Goal: Task Accomplishment & Management: Manage account settings

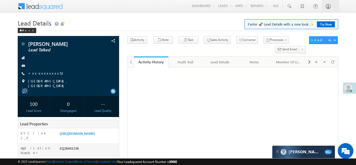
click at [44, 74] on link "+xx-xxxxxxxx52" at bounding box center [46, 73] width 37 height 4
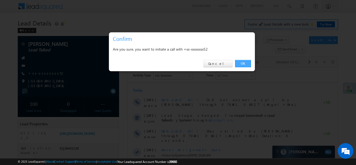
click at [242, 63] on link "OK" at bounding box center [243, 63] width 16 height 7
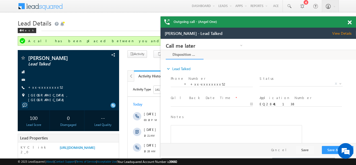
click at [350, 22] on span at bounding box center [350, 22] width 4 height 4
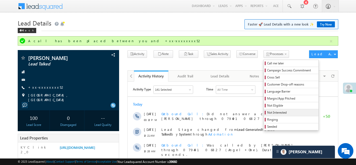
click at [267, 114] on span "Not Interested" at bounding box center [292, 112] width 50 height 5
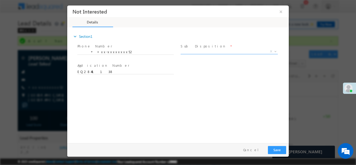
click at [207, 50] on span "X" at bounding box center [229, 51] width 97 height 5
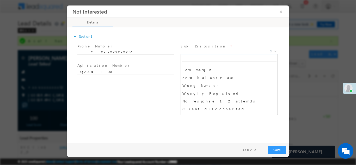
scroll to position [29, 0]
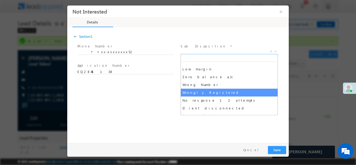
select select "Wrongly Registered"
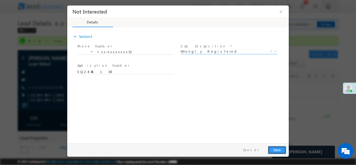
click at [273, 149] on button "Save" at bounding box center [277, 150] width 18 height 8
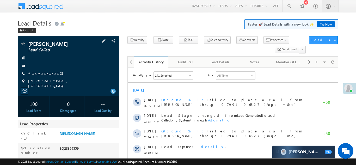
click at [40, 72] on link "+xx-xxxxxxxx62" at bounding box center [46, 73] width 37 height 4
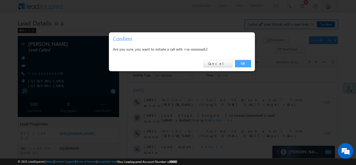
click at [242, 62] on link "OK" at bounding box center [243, 63] width 16 height 7
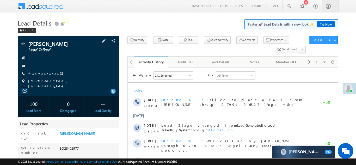
click at [40, 71] on link "+xx-xxxxxxxx62" at bounding box center [46, 73] width 37 height 4
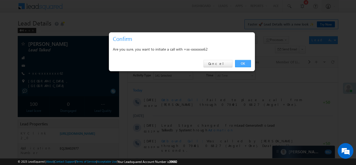
click at [241, 62] on link "OK" at bounding box center [243, 63] width 16 height 7
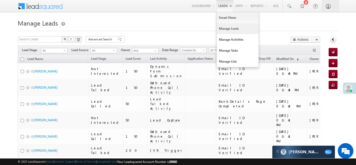
click at [222, 30] on link "Manage Leads" at bounding box center [238, 28] width 42 height 11
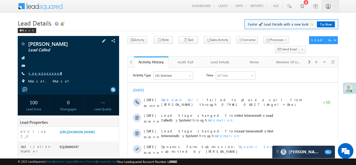
click at [39, 73] on link "+xx-xxxxxxxx43" at bounding box center [45, 73] width 34 height 4
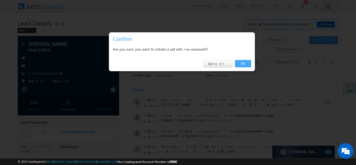
click at [242, 63] on link "OK" at bounding box center [243, 63] width 16 height 7
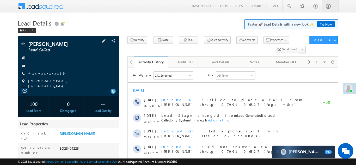
click at [40, 73] on link "+xx-xxxxxxxx89" at bounding box center [47, 73] width 38 height 4
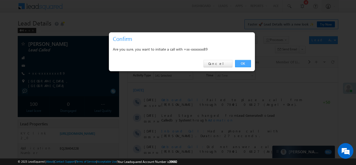
click at [243, 62] on link "OK" at bounding box center [243, 63] width 16 height 7
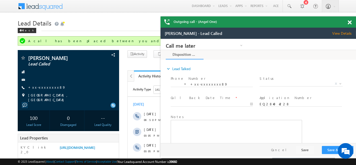
click at [350, 23] on span at bounding box center [350, 22] width 4 height 4
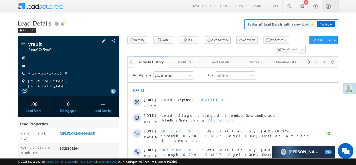
click at [44, 75] on link "+xx-xxxxxxxx00" at bounding box center [49, 73] width 42 height 4
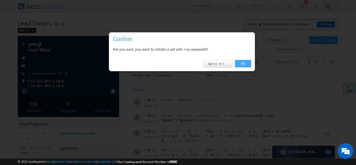
click at [239, 64] on link "OK" at bounding box center [243, 63] width 16 height 7
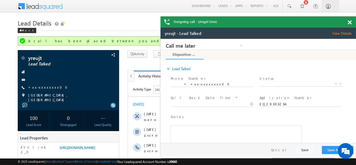
click at [351, 21] on span at bounding box center [350, 22] width 4 height 4
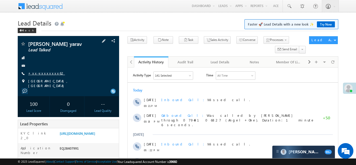
click at [38, 71] on link "+xx-xxxxxxxx62" at bounding box center [46, 73] width 37 height 4
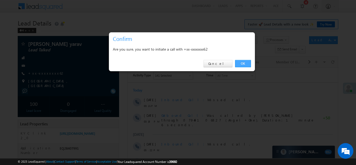
click at [243, 63] on link "OK" at bounding box center [243, 63] width 16 height 7
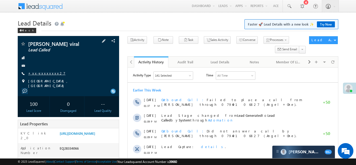
click at [42, 72] on link "+xx-xxxxxxxx27" at bounding box center [46, 73] width 37 height 4
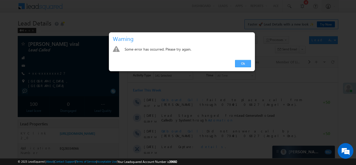
click at [242, 64] on link "Ok" at bounding box center [243, 63] width 16 height 7
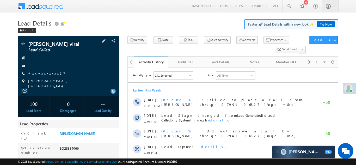
click at [44, 74] on link "+xx-xxxxxxxx27" at bounding box center [46, 73] width 37 height 4
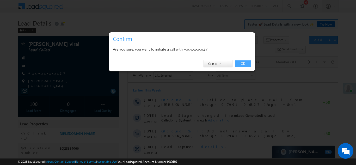
click at [244, 63] on link "OK" at bounding box center [243, 63] width 16 height 7
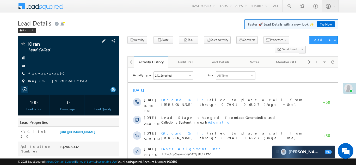
click at [38, 72] on link "+xx-xxxxxxxx90" at bounding box center [48, 73] width 40 height 4
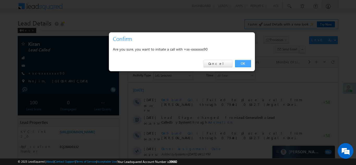
click at [241, 64] on link "OK" at bounding box center [243, 63] width 16 height 7
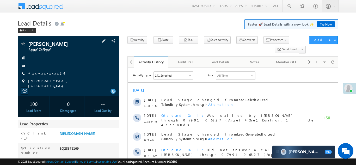
click at [43, 73] on link "+xx-xxxxxxxx24" at bounding box center [46, 73] width 36 height 4
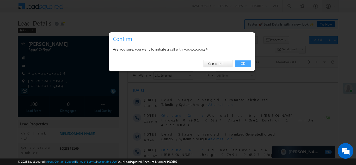
click at [239, 63] on link "OK" at bounding box center [243, 63] width 16 height 7
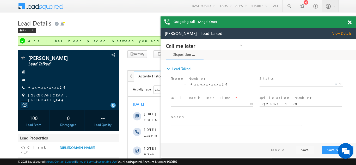
click at [350, 23] on span at bounding box center [350, 22] width 4 height 4
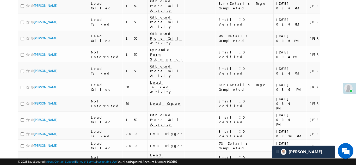
scroll to position [148, 0]
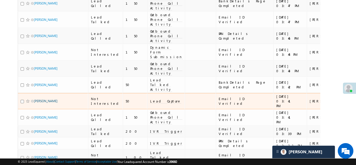
click at [44, 99] on link "[PERSON_NAME]" at bounding box center [46, 101] width 24 height 4
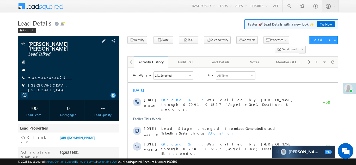
click at [41, 75] on link "+xx-xxxxxxxx21" at bounding box center [50, 77] width 44 height 4
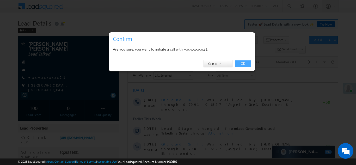
click at [243, 64] on link "OK" at bounding box center [243, 63] width 16 height 7
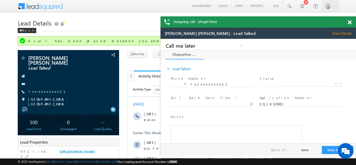
click at [349, 22] on span at bounding box center [350, 22] width 4 height 4
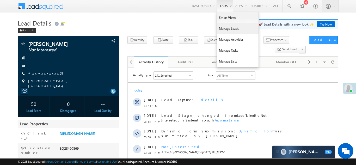
click at [230, 29] on link "Manage Leads" at bounding box center [238, 28] width 42 height 11
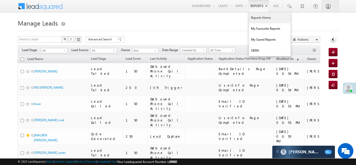
click at [264, 21] on link "Reports Home" at bounding box center [270, 17] width 42 height 11
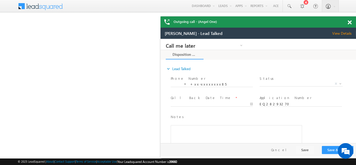
click at [348, 22] on span at bounding box center [350, 22] width 4 height 4
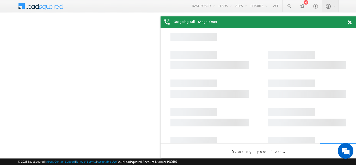
click at [350, 21] on span at bounding box center [350, 22] width 4 height 4
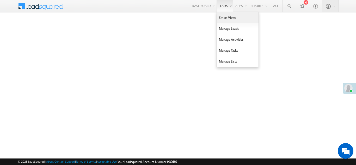
click at [221, 17] on link "Smart Views" at bounding box center [238, 17] width 42 height 11
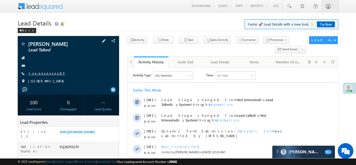
click at [41, 72] on link "+xx-xxxxxxxx85" at bounding box center [46, 73] width 36 height 4
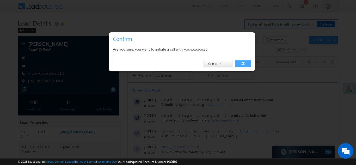
click at [240, 63] on link "OK" at bounding box center [243, 63] width 16 height 7
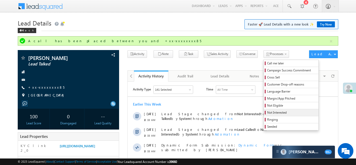
click at [268, 113] on span "Not Interested" at bounding box center [292, 112] width 50 height 5
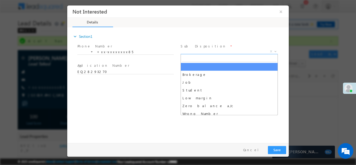
click at [218, 53] on span "X" at bounding box center [229, 51] width 97 height 5
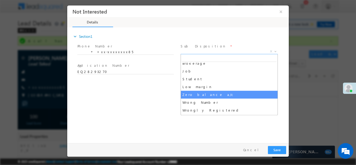
scroll to position [28, 0]
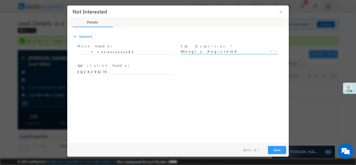
click at [217, 51] on span "Wrongly Registered" at bounding box center [223, 51] width 85 height 5
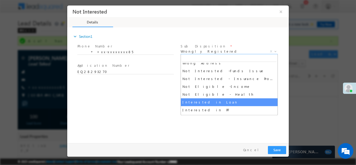
scroll to position [99, 0]
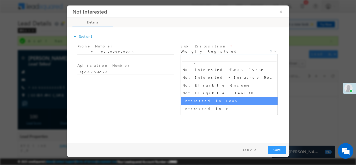
select select "Interested in Loan"
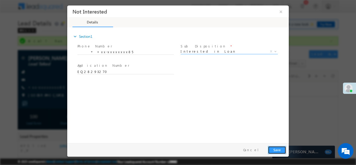
click at [273, 146] on button "Save" at bounding box center [277, 150] width 18 height 8
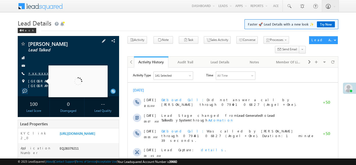
click at [45, 74] on link "+xx-xxxxxxxx96" at bounding box center [46, 73] width 36 height 4
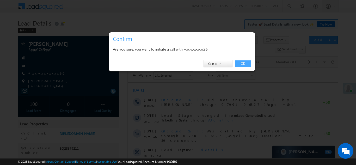
click at [243, 64] on link "OK" at bounding box center [243, 63] width 16 height 7
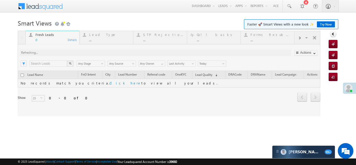
click at [299, 37] on div at bounding box center [169, 73] width 303 height 85
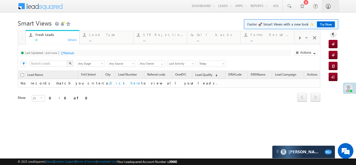
click at [299, 37] on span at bounding box center [299, 38] width 3 height 4
click at [274, 38] on div "..." at bounding box center [271, 40] width 41 height 4
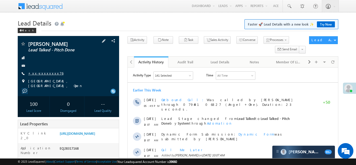
click at [40, 71] on link "+xx-xxxxxxxx76" at bounding box center [45, 73] width 35 height 4
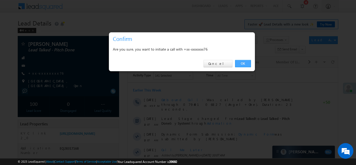
click at [242, 62] on link "OK" at bounding box center [243, 63] width 16 height 7
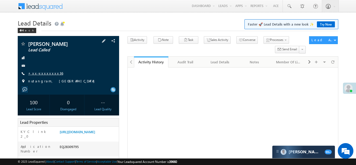
click at [40, 74] on link "+xx-xxxxxxxx36" at bounding box center [45, 73] width 35 height 4
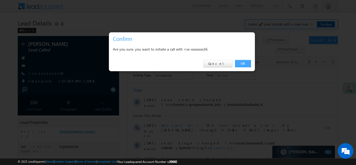
click at [239, 64] on link "OK" at bounding box center [243, 63] width 16 height 7
click at [242, 64] on link "OK" at bounding box center [243, 63] width 16 height 7
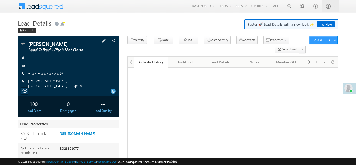
click at [43, 72] on link "+xx-xxxxxxxx67" at bounding box center [45, 73] width 35 height 4
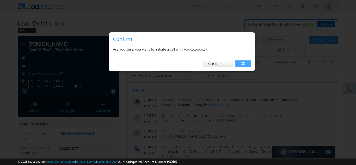
click at [244, 63] on link "OK" at bounding box center [243, 63] width 16 height 7
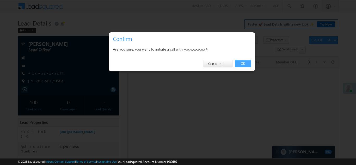
click at [239, 62] on link "OK" at bounding box center [243, 63] width 16 height 7
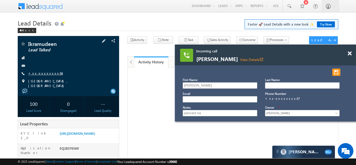
click at [42, 75] on link "+xx-xxxxxxxx66" at bounding box center [45, 73] width 35 height 4
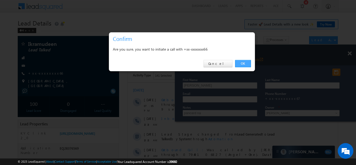
click at [241, 63] on link "OK" at bounding box center [243, 63] width 16 height 7
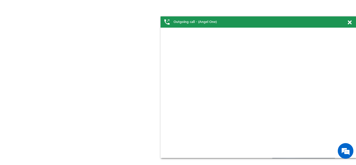
click at [352, 23] on div at bounding box center [352, 21] width 7 height 10
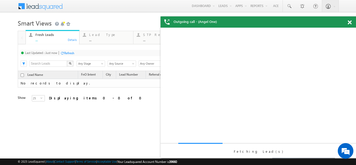
click at [349, 22] on span at bounding box center [350, 22] width 4 height 4
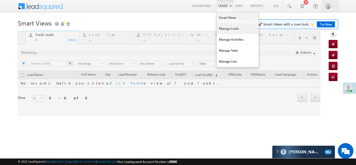
click at [218, 28] on link "Manage Leads" at bounding box center [238, 28] width 42 height 11
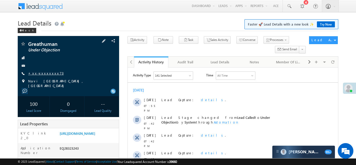
click at [42, 73] on link "+xx-xxxxxxxx73" at bounding box center [45, 73] width 35 height 4
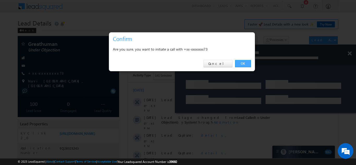
click at [244, 64] on link "OK" at bounding box center [243, 63] width 16 height 7
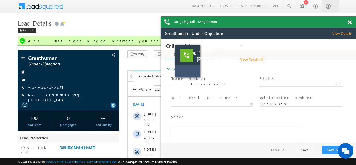
click at [350, 22] on span at bounding box center [350, 22] width 4 height 4
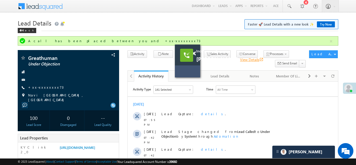
click at [250, 60] on link "View Details open_in_new" at bounding box center [251, 59] width 23 height 5
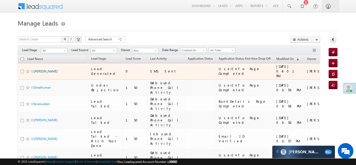
click at [43, 69] on link "[PERSON_NAME]" at bounding box center [46, 71] width 24 height 4
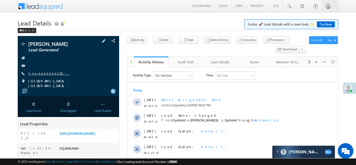
click at [38, 72] on link "+xx-xxxxxxxx51" at bounding box center [48, 73] width 41 height 4
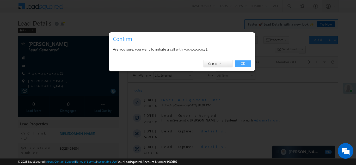
click at [242, 63] on link "OK" at bounding box center [243, 63] width 16 height 7
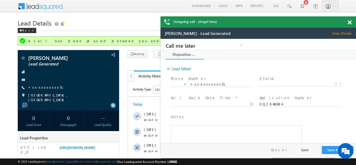
click at [348, 21] on span at bounding box center [350, 22] width 4 height 4
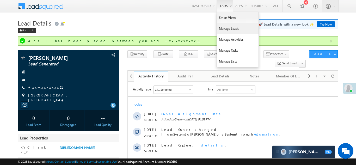
click at [223, 27] on link "Manage Leads" at bounding box center [238, 28] width 42 height 11
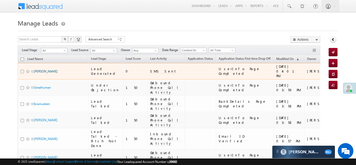
click at [45, 69] on link "[PERSON_NAME]" at bounding box center [46, 71] width 24 height 4
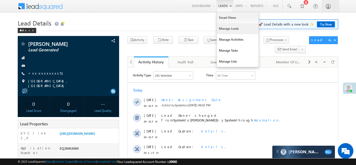
click at [225, 30] on link "Manage Leads" at bounding box center [238, 28] width 42 height 11
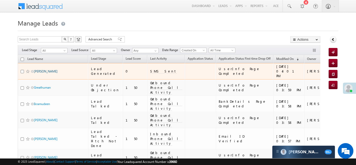
click at [43, 69] on link "[PERSON_NAME]" at bounding box center [46, 71] width 24 height 4
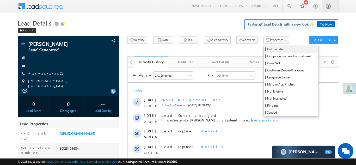
click at [267, 50] on span "Call me later" at bounding box center [292, 49] width 50 height 5
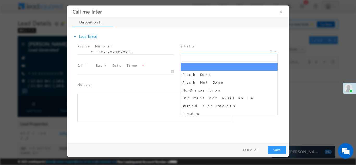
click at [210, 50] on span "X" at bounding box center [229, 51] width 97 height 5
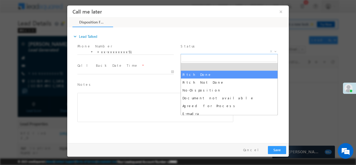
select select "Pitch Done"
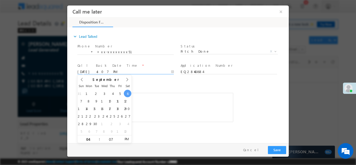
click at [113, 72] on input "09/06/25 4:07 PM" at bounding box center [125, 71] width 96 height 5
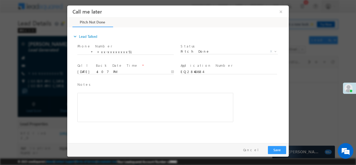
click at [161, 85] on span "Notes *" at bounding box center [151, 85] width 148 height 6
click at [110, 68] on div "09/06/25 4:07 PM" at bounding box center [127, 71] width 101 height 6
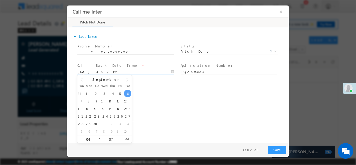
click at [106, 69] on input "09/06/25 4:07 PM" at bounding box center [125, 71] width 96 height 5
type input "09/08/25 4:07 PM"
click at [156, 95] on div "Rich Text Editor, 40788eee-0fb2-11ec-a811-0adc8a9d82c2__tab1__section1__Notes__…" at bounding box center [155, 107] width 156 height 29
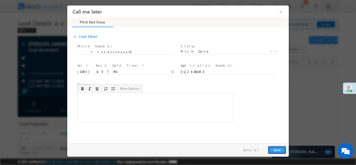
click at [274, 149] on button "Save" at bounding box center [277, 150] width 18 height 8
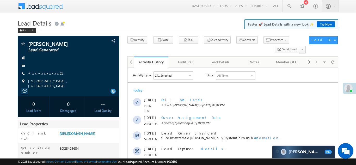
scroll to position [73, 0]
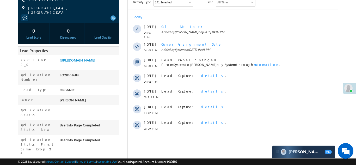
copy div "EQ28463684"
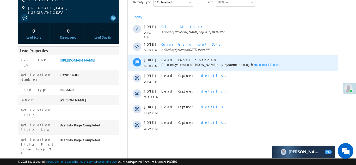
scroll to position [0, 0]
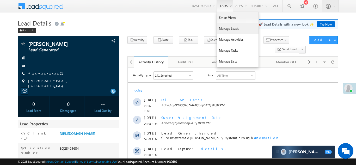
click at [223, 26] on link "Manage Leads" at bounding box center [238, 28] width 42 height 11
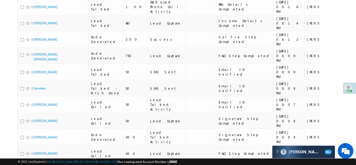
scroll to position [602, 0]
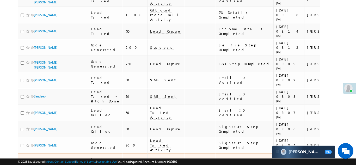
click at [37, 160] on link "[PERSON_NAME]" at bounding box center [46, 162] width 24 height 4
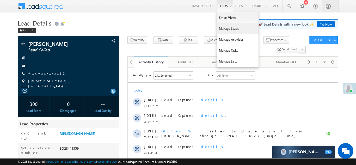
click at [223, 28] on link "Manage Leads" at bounding box center [238, 28] width 42 height 11
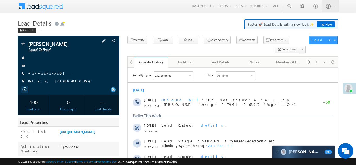
click at [46, 71] on link "+xx-xxxxxxxx91" at bounding box center [49, 73] width 43 height 4
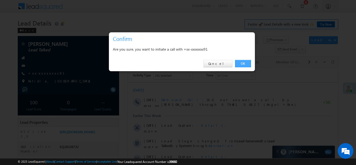
click at [244, 63] on link "OK" at bounding box center [243, 63] width 16 height 7
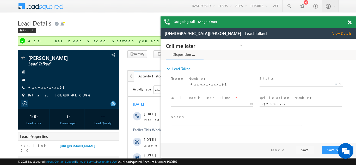
click at [351, 20] on span at bounding box center [350, 22] width 4 height 4
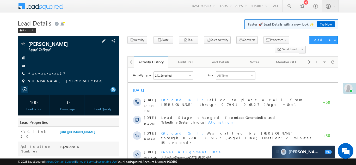
click at [42, 74] on link "+xx-xxxxxxxx27" at bounding box center [46, 73] width 37 height 4
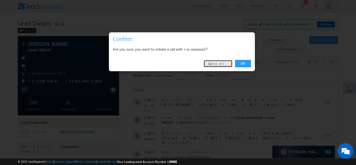
click at [220, 64] on link "Cancel" at bounding box center [218, 63] width 29 height 7
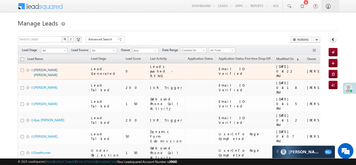
click at [46, 72] on link "[PERSON_NAME] [PERSON_NAME]" at bounding box center [46, 72] width 24 height 9
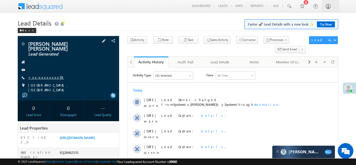
click at [41, 75] on link "+xx-xxxxxxxx59" at bounding box center [46, 77] width 36 height 4
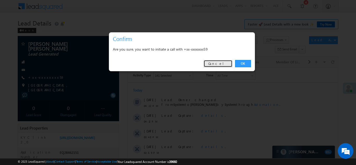
click at [223, 63] on link "Cancel" at bounding box center [218, 63] width 29 height 7
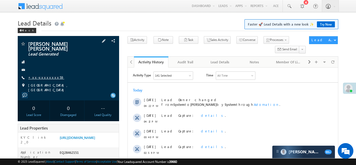
click at [40, 75] on link "+xx-xxxxxxxx59" at bounding box center [46, 77] width 36 height 4
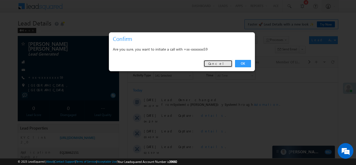
click at [224, 63] on link "Cancel" at bounding box center [218, 63] width 29 height 7
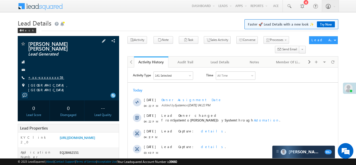
click at [43, 75] on link "+xx-xxxxxxxx59" at bounding box center [46, 77] width 36 height 4
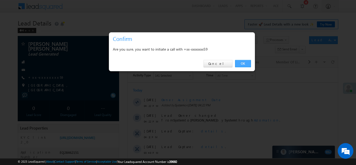
click at [242, 62] on link "OK" at bounding box center [243, 63] width 16 height 7
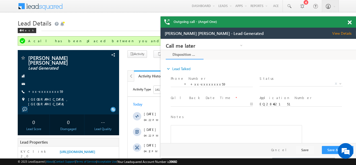
click at [351, 22] on span at bounding box center [350, 22] width 4 height 4
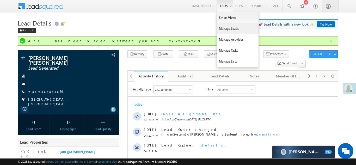
click at [226, 28] on link "Manage Leads" at bounding box center [238, 28] width 42 height 11
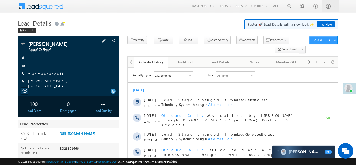
click at [43, 74] on link "+xx-xxxxxxxx38" at bounding box center [46, 73] width 36 height 4
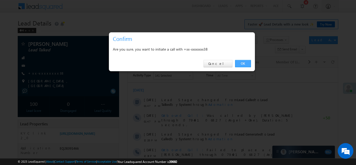
click at [242, 63] on link "OK" at bounding box center [243, 63] width 16 height 7
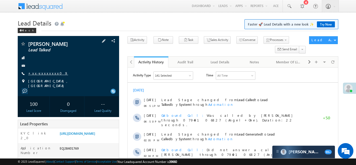
click at [43, 74] on link "+xx-xxxxxxxx09" at bounding box center [48, 73] width 40 height 4
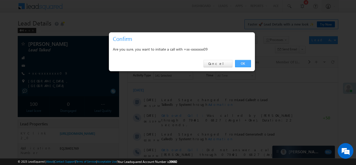
click at [242, 63] on link "OK" at bounding box center [243, 63] width 16 height 7
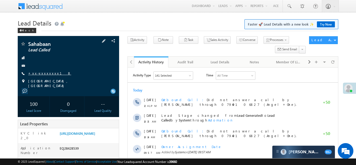
click at [44, 75] on link "+xx-xxxxxxxx18" at bounding box center [49, 73] width 43 height 4
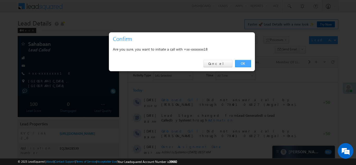
click at [242, 63] on link "OK" at bounding box center [243, 63] width 16 height 7
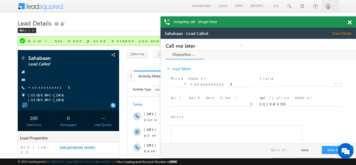
click at [349, 22] on span at bounding box center [350, 22] width 4 height 4
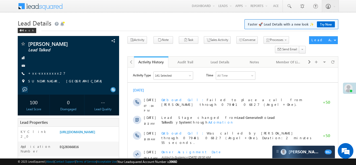
click at [42, 74] on link "+xx-xxxxxxxx27" at bounding box center [46, 73] width 37 height 4
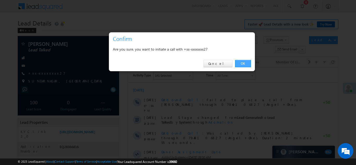
click at [239, 64] on link "OK" at bounding box center [243, 63] width 16 height 7
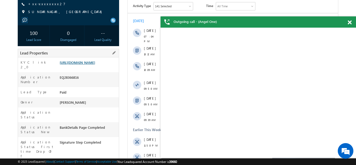
click at [84, 63] on link "https://angelbroking1-pk3em7sa.customui-test.leadsquared.com?leadId=f1a7e200-67…" at bounding box center [77, 62] width 35 height 4
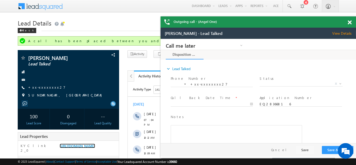
click at [349, 22] on span at bounding box center [350, 22] width 4 height 4
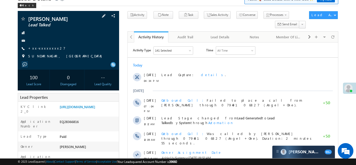
scroll to position [57, 0]
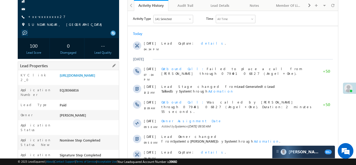
click at [87, 71] on div "KYC link 2_0 https://angelbroking1-pk3em7sa.customui-test.leadsquared.com?leadI…" at bounding box center [68, 77] width 101 height 15
click at [88, 77] on link "[URL][DOMAIN_NAME]" at bounding box center [77, 75] width 35 height 4
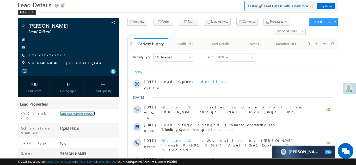
scroll to position [0, 0]
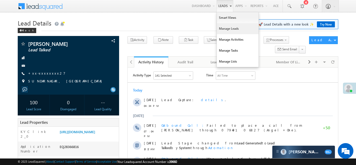
click at [224, 27] on link "Manage Leads" at bounding box center [238, 28] width 42 height 11
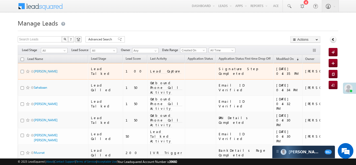
click at [150, 69] on span "Lead Capture" at bounding box center [165, 71] width 31 height 5
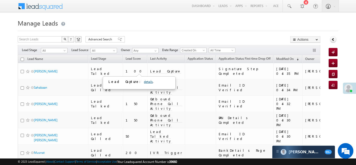
click at [144, 81] on link "details" at bounding box center [148, 82] width 9 height 4
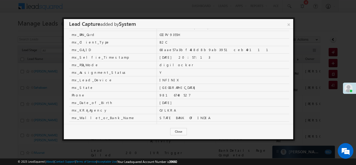
scroll to position [181, 0]
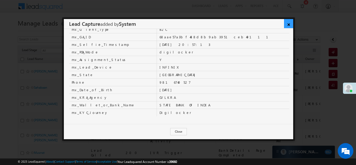
click at [290, 25] on link "×" at bounding box center [288, 23] width 9 height 9
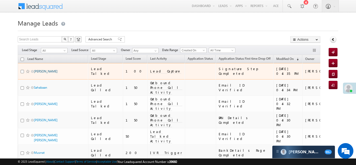
click at [40, 70] on link "[PERSON_NAME]" at bounding box center [46, 71] width 24 height 4
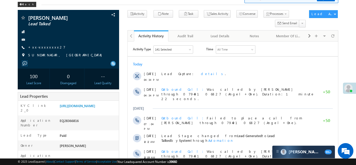
scroll to position [39, 0]
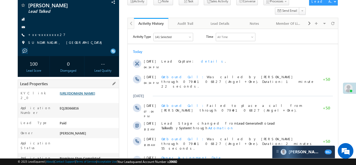
click at [84, 95] on link "[URL][DOMAIN_NAME]" at bounding box center [77, 93] width 35 height 4
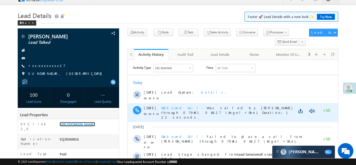
scroll to position [0, 0]
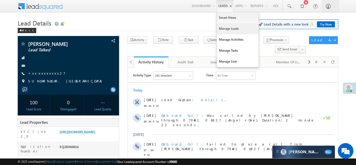
click at [223, 30] on link "Manage Leads" at bounding box center [238, 28] width 42 height 11
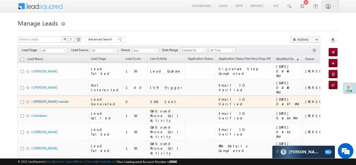
click at [47, 100] on link "[PERSON_NAME] mandal" at bounding box center [51, 102] width 35 height 4
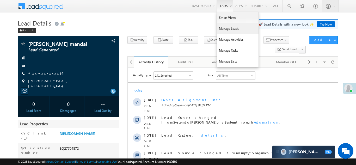
click at [223, 28] on link "Manage Leads" at bounding box center [238, 28] width 42 height 11
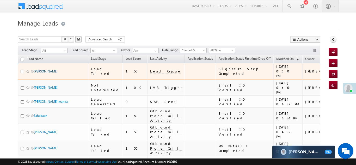
click at [39, 69] on link "[PERSON_NAME]" at bounding box center [46, 71] width 24 height 4
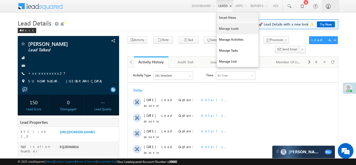
click at [225, 29] on link "Manage Leads" at bounding box center [238, 28] width 42 height 11
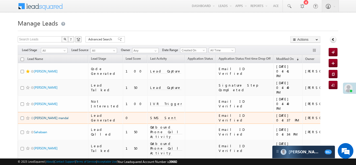
click at [45, 116] on link "[PERSON_NAME] mandal" at bounding box center [51, 118] width 35 height 4
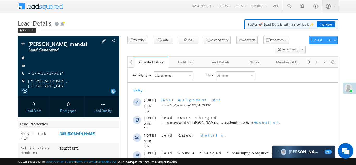
click at [41, 73] on link "+xx-xxxxxxxx34" at bounding box center [45, 73] width 34 height 4
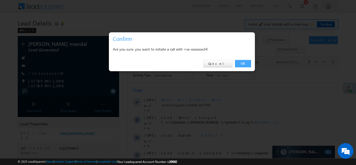
click at [241, 65] on link "OK" at bounding box center [243, 63] width 16 height 7
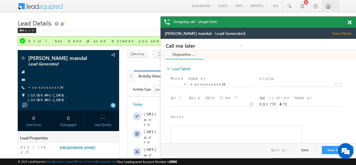
click at [351, 23] on span at bounding box center [350, 22] width 4 height 4
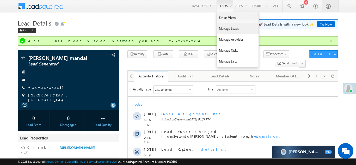
click at [223, 28] on link "Manage Leads" at bounding box center [238, 28] width 42 height 11
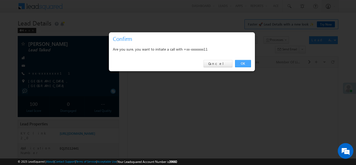
click at [239, 63] on link "OK" at bounding box center [243, 63] width 16 height 7
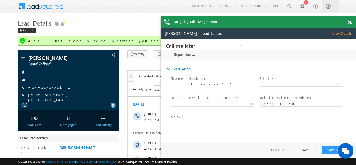
click at [350, 21] on span at bounding box center [350, 22] width 4 height 4
